Goal: Information Seeking & Learning: Learn about a topic

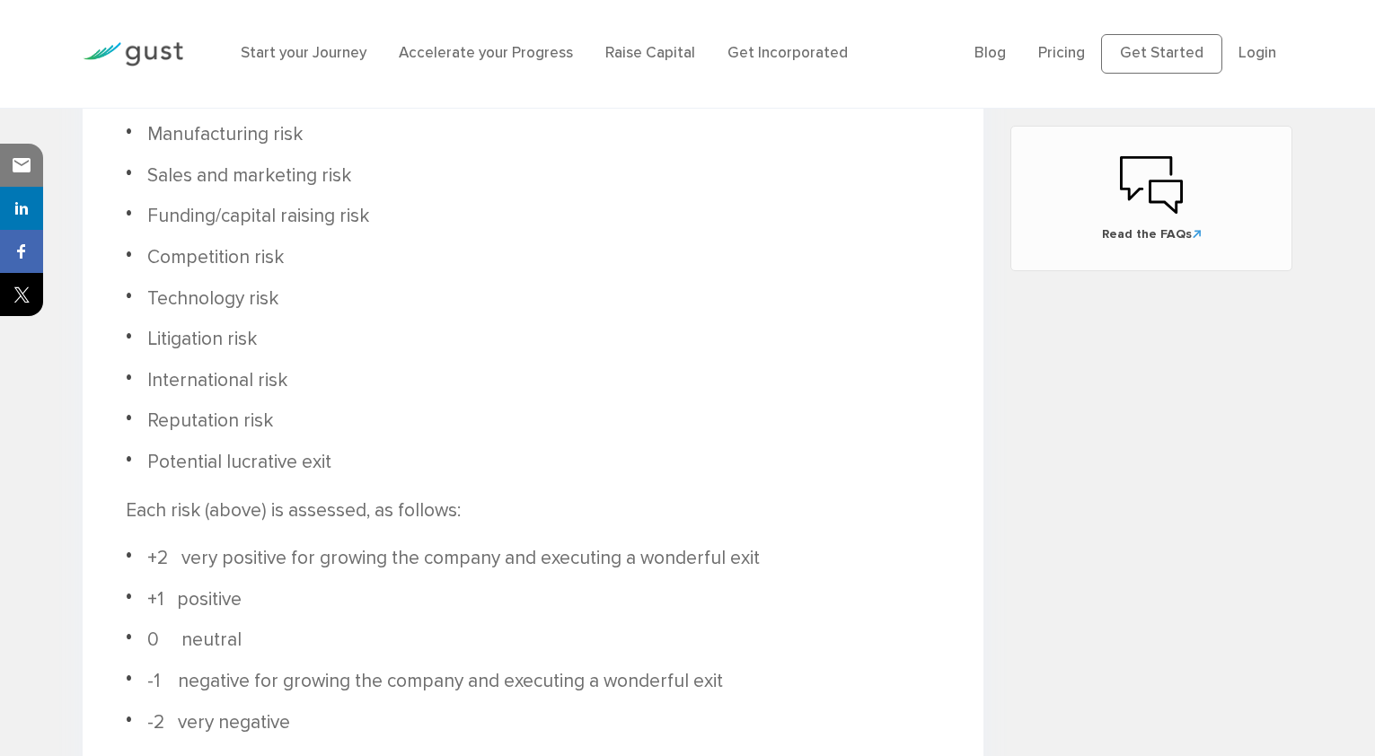
scroll to position [1263, 0]
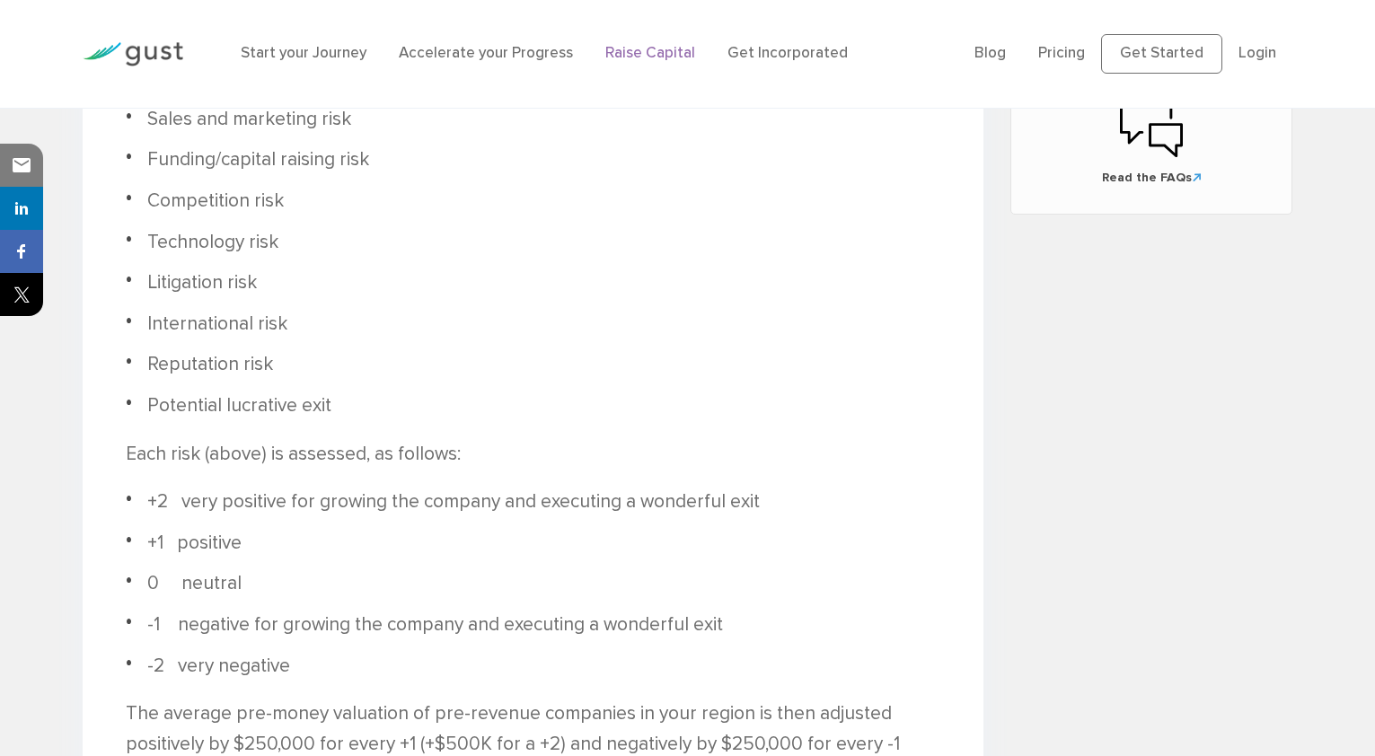
click at [634, 59] on link "Raise Capital" at bounding box center [650, 53] width 90 height 18
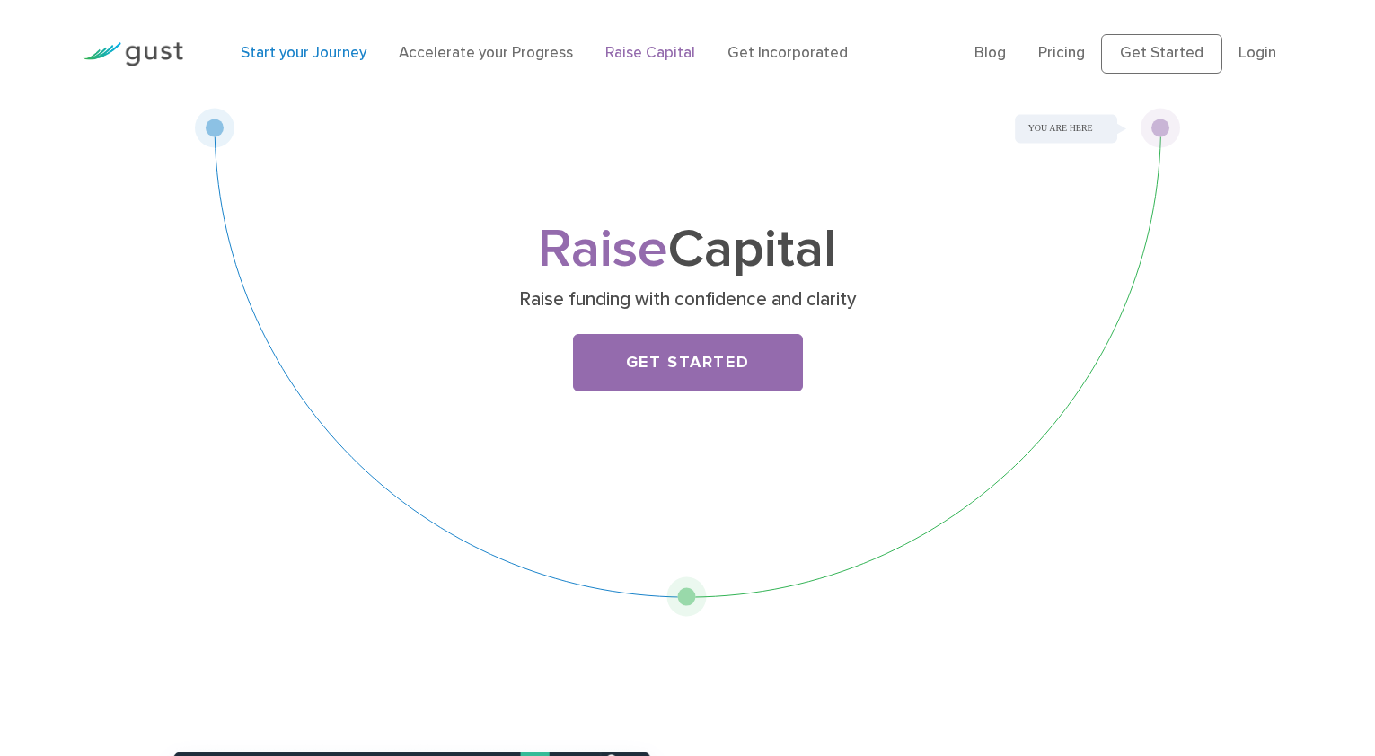
click at [317, 48] on link "Start your Journey" at bounding box center [304, 53] width 126 height 18
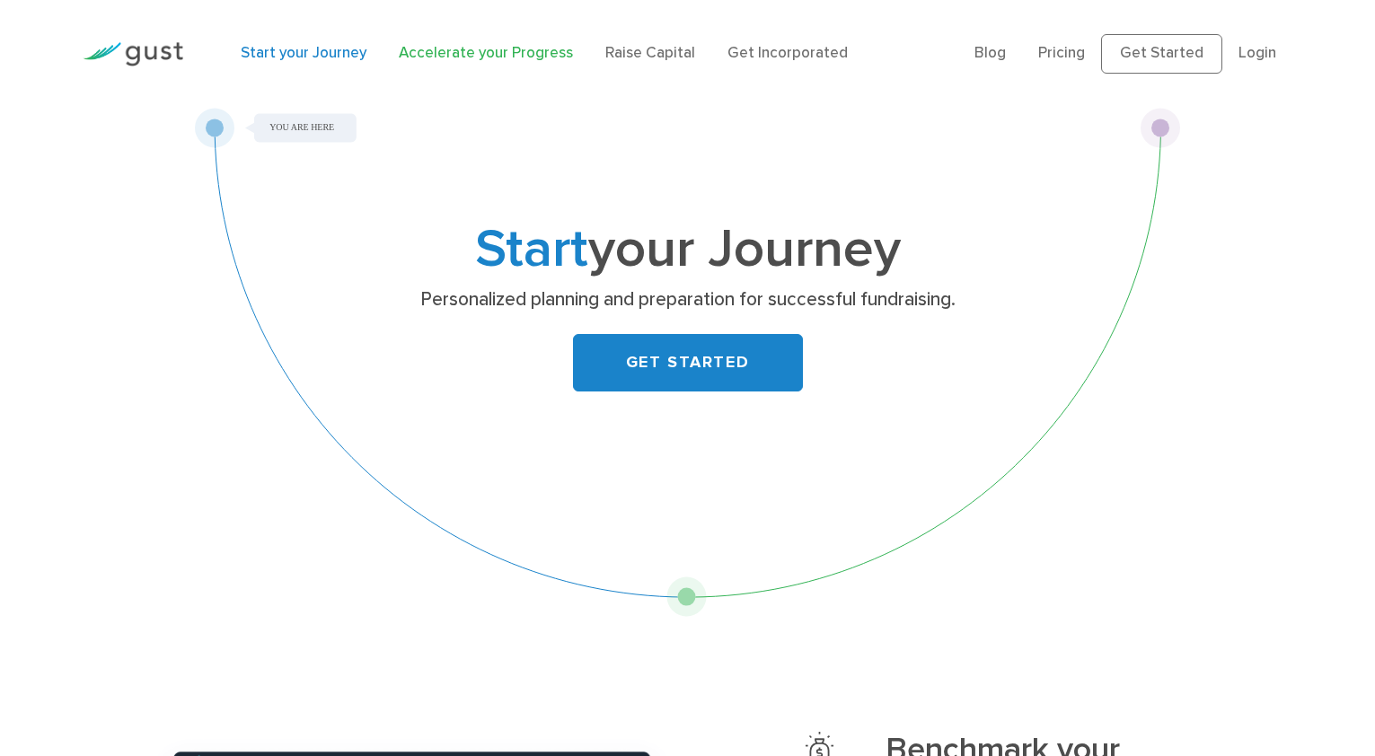
click at [486, 51] on link "Accelerate your Progress" at bounding box center [486, 53] width 174 height 18
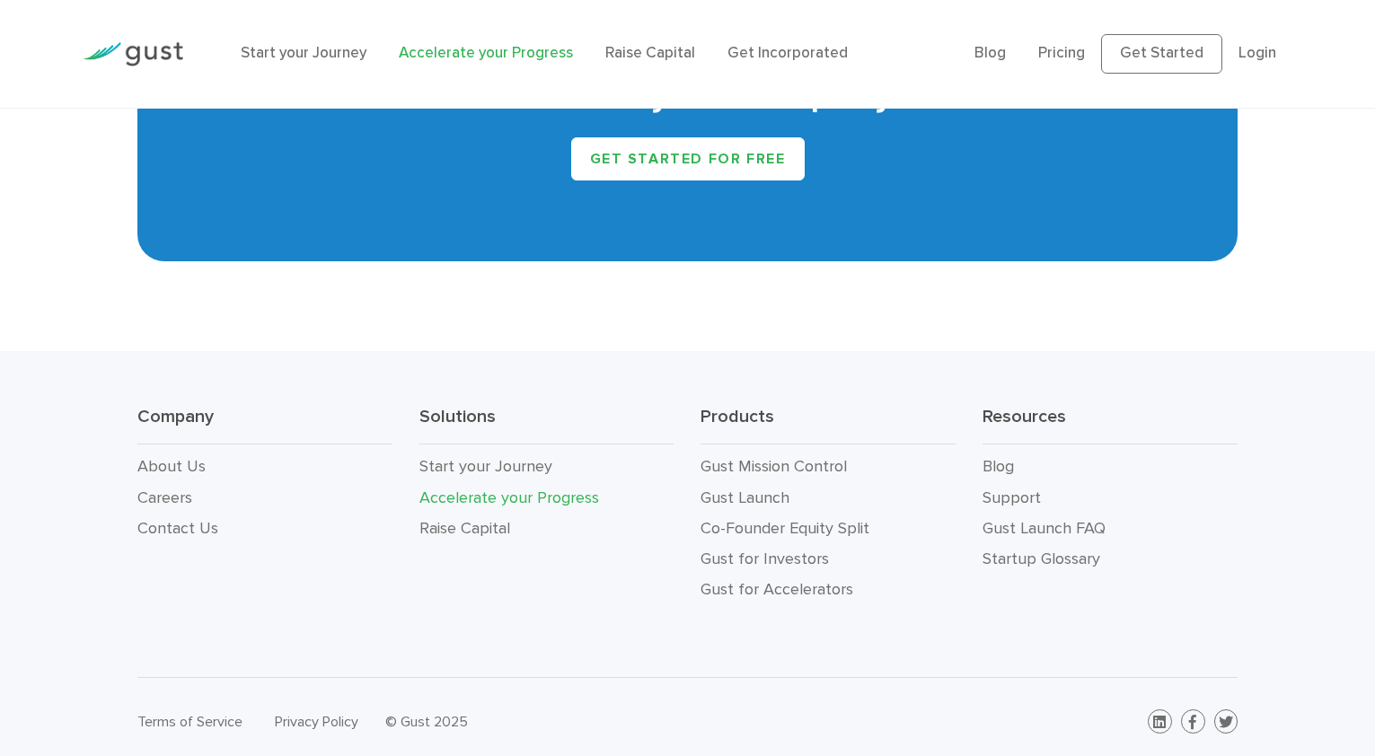
scroll to position [3214, 0]
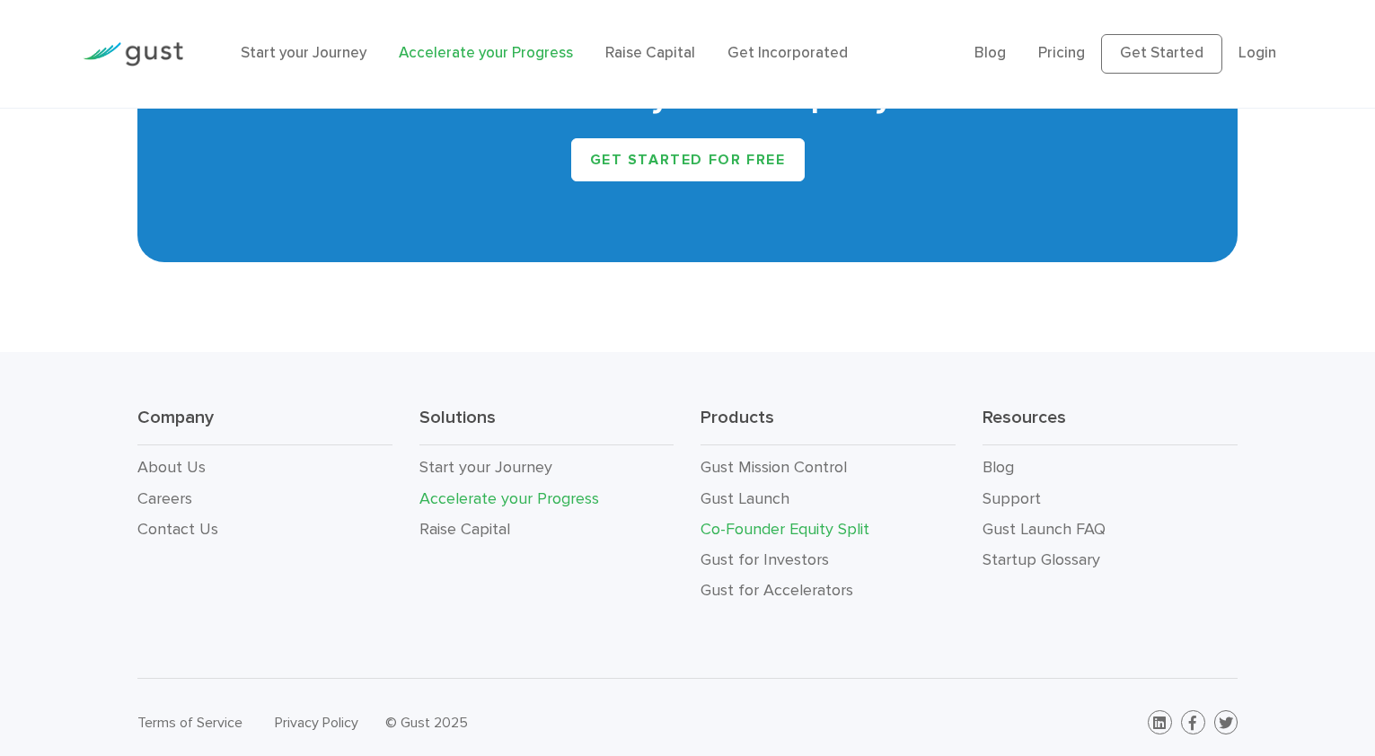
click at [791, 520] on link "Co-Founder Equity Split" at bounding box center [784, 529] width 169 height 19
click at [1073, 520] on link "Gust Launch FAQ" at bounding box center [1043, 529] width 123 height 19
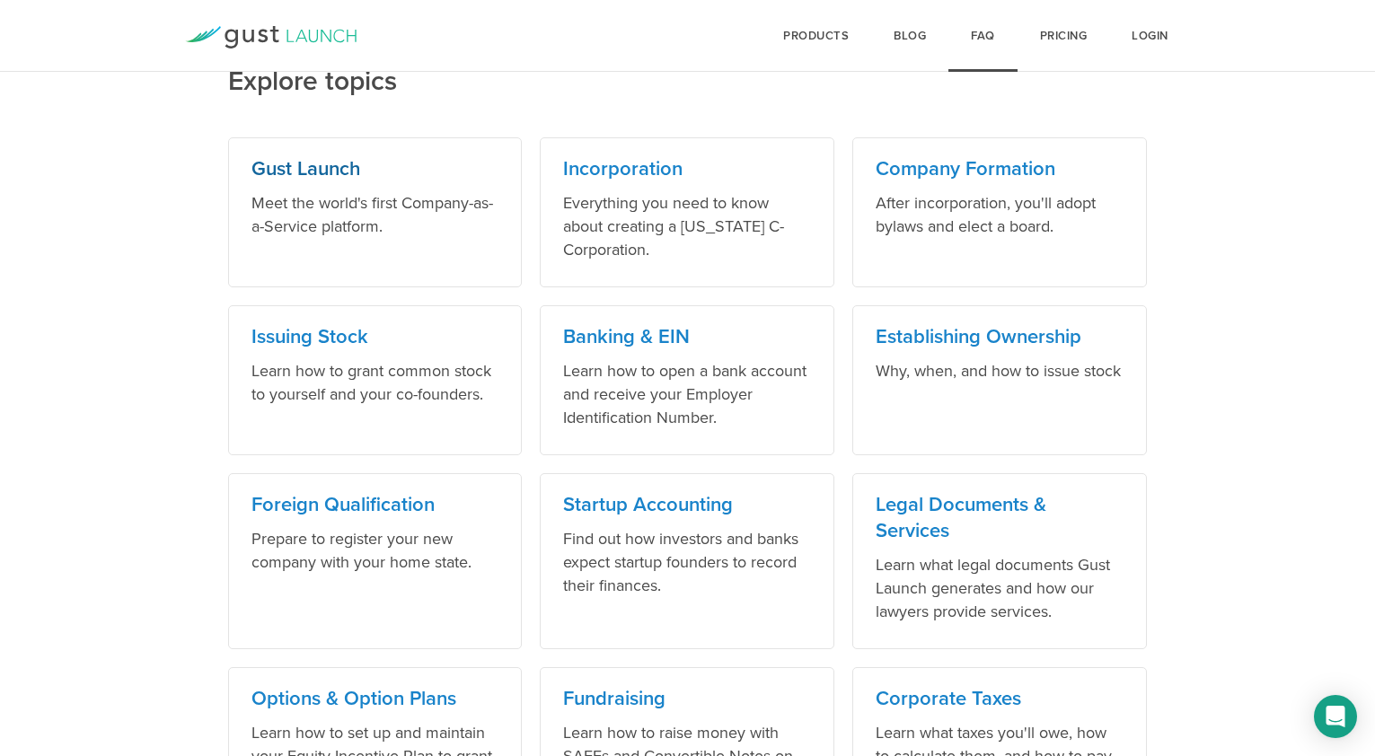
scroll to position [810, 0]
